Goal: Transaction & Acquisition: Obtain resource

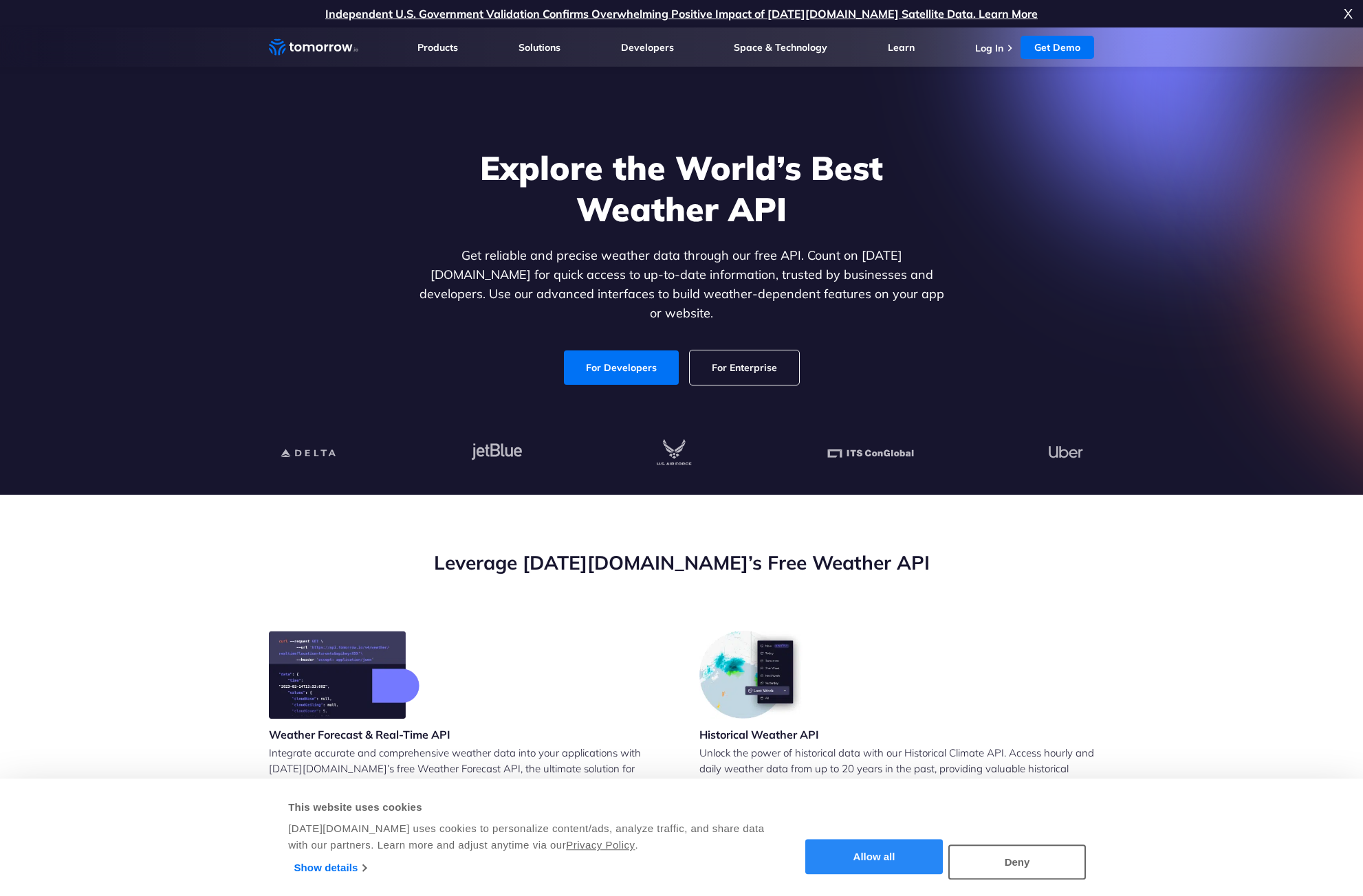
click at [897, 868] on button "Allow all" at bounding box center [873, 857] width 137 height 35
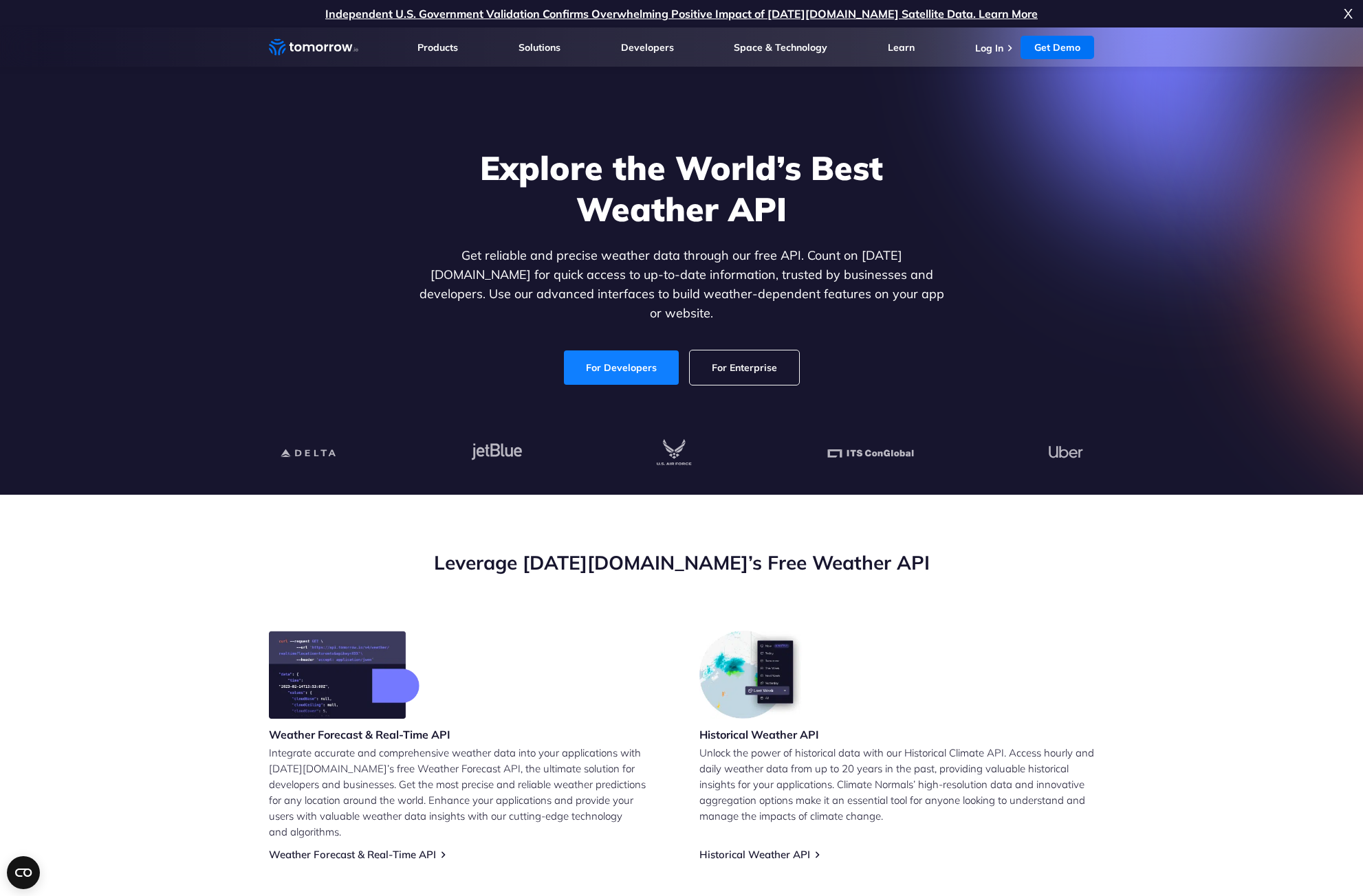
click at [600, 351] on link "For Developers" at bounding box center [621, 367] width 115 height 34
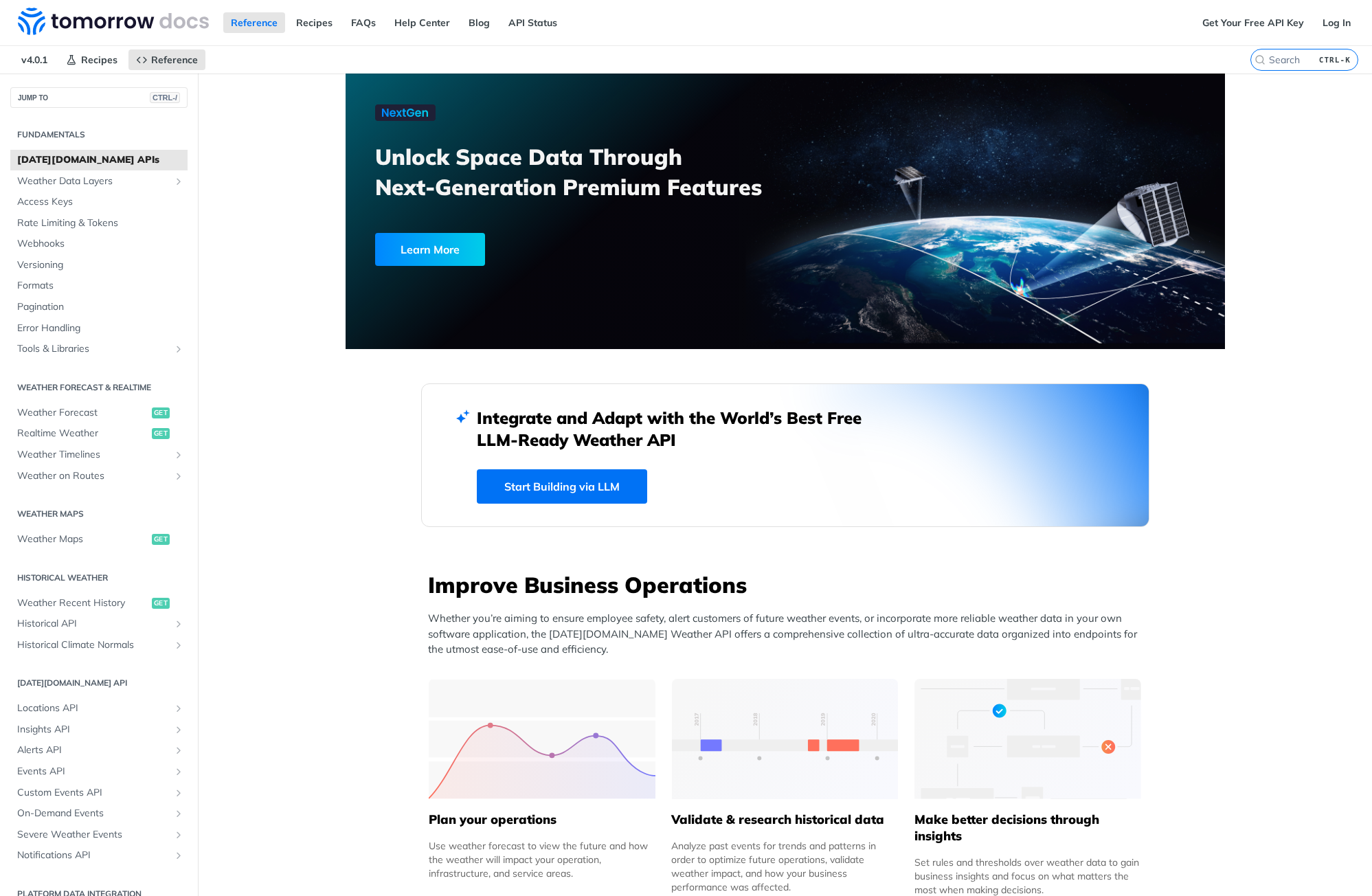
click at [62, 164] on span "Tomorrow.io APIs" at bounding box center [101, 160] width 167 height 14
click at [532, 26] on link "API Status" at bounding box center [533, 22] width 64 height 20
click at [1268, 24] on link "Get Your Free API Key" at bounding box center [1253, 22] width 117 height 20
click at [1232, 22] on link "Get Your Free API Key" at bounding box center [1253, 22] width 117 height 20
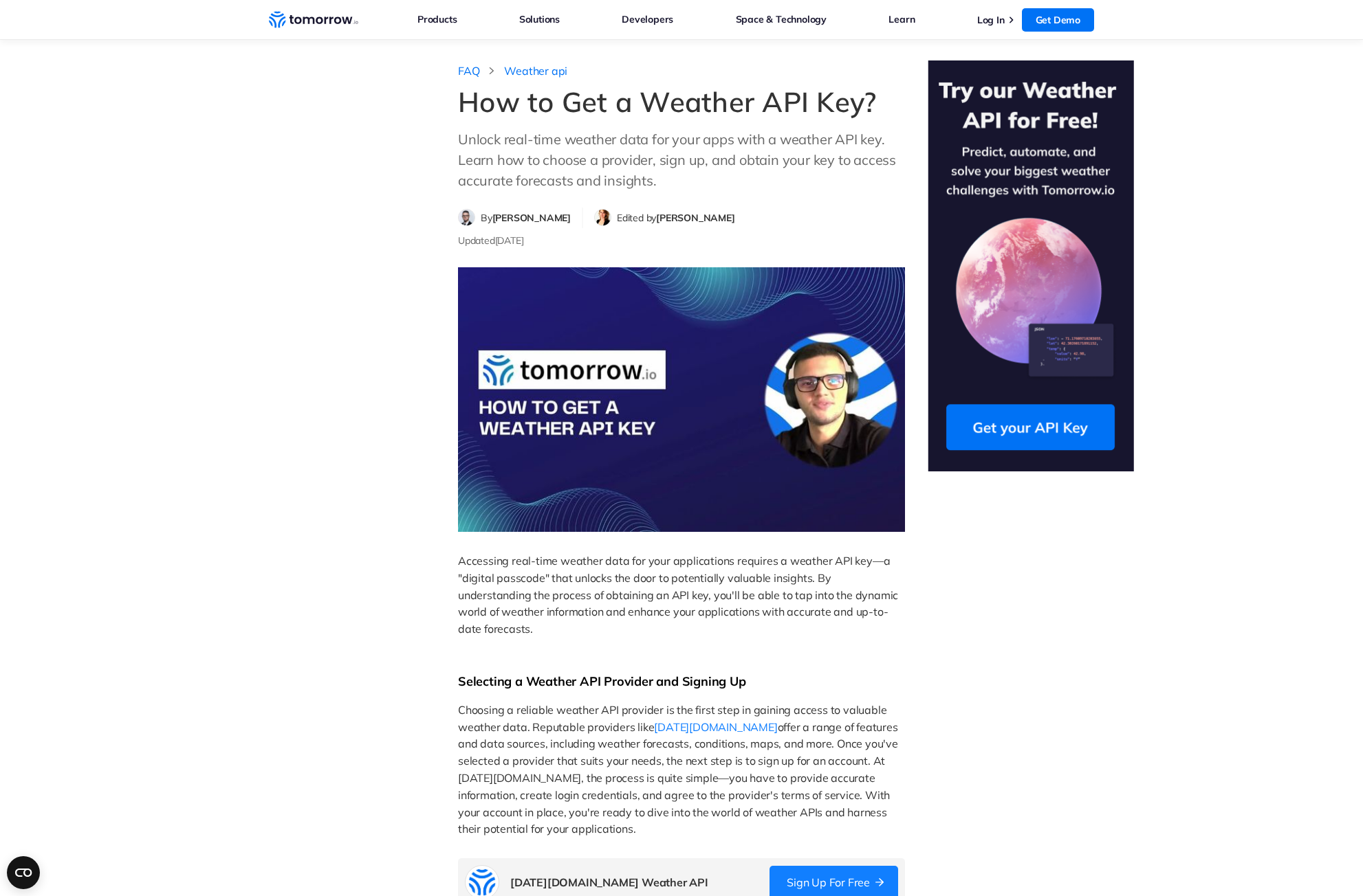
scroll to position [784, 0]
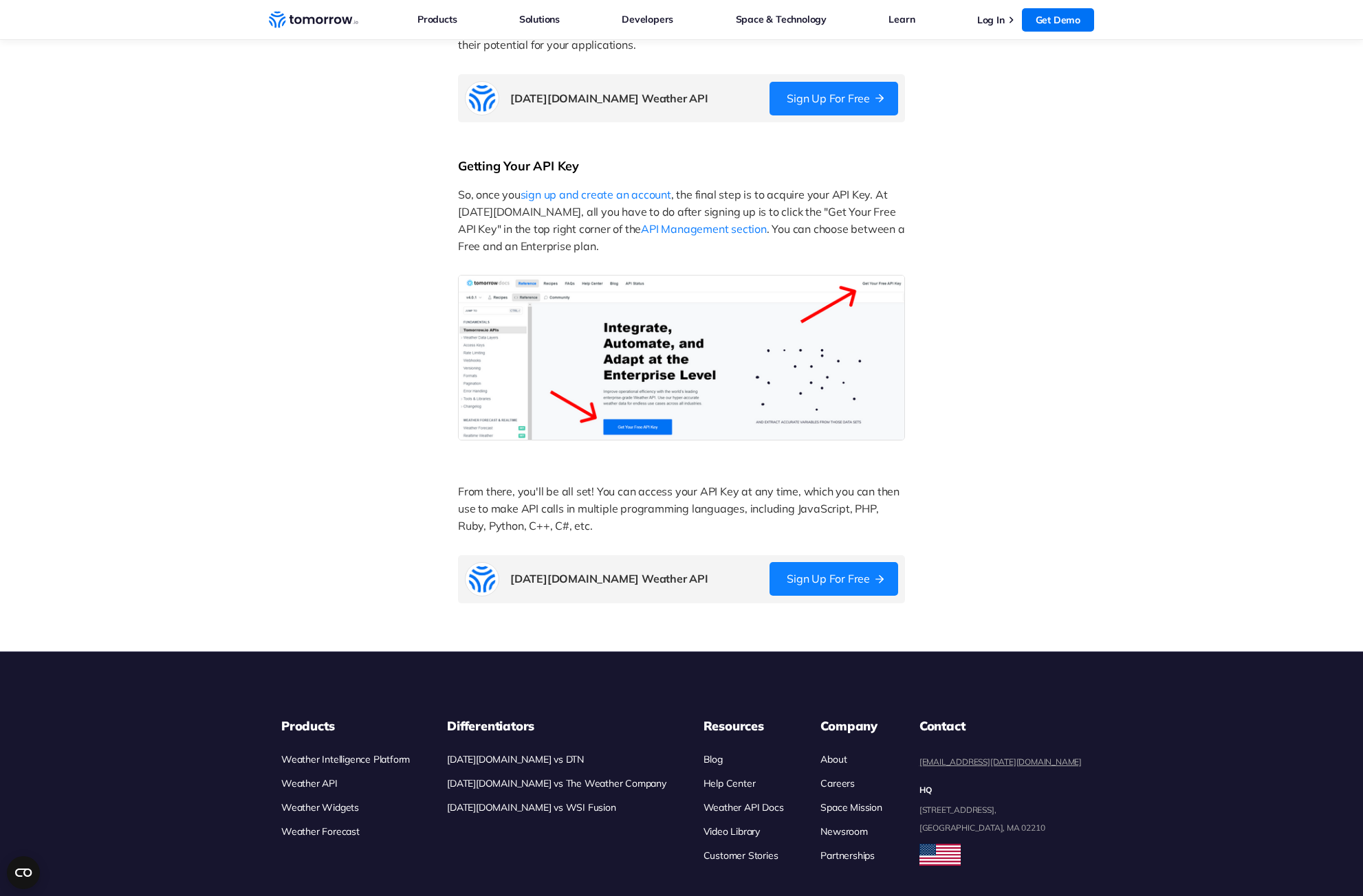
click at [869, 578] on link "Sign Up for Free" at bounding box center [833, 578] width 128 height 34
